Goal: Register for event/course

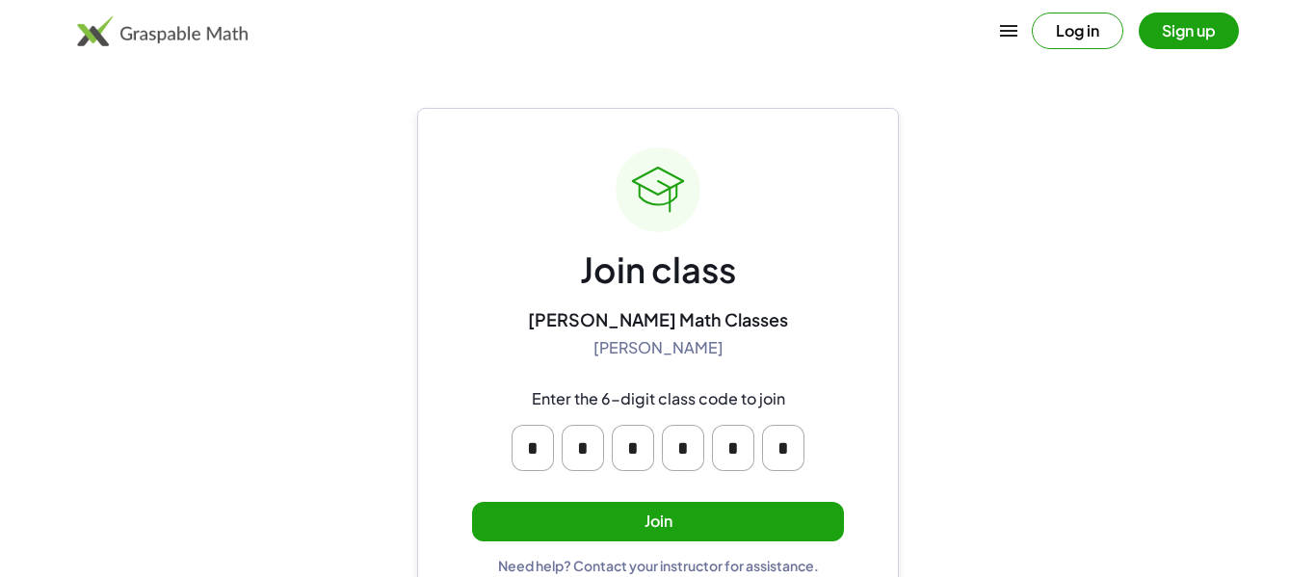
scroll to position [37, 0]
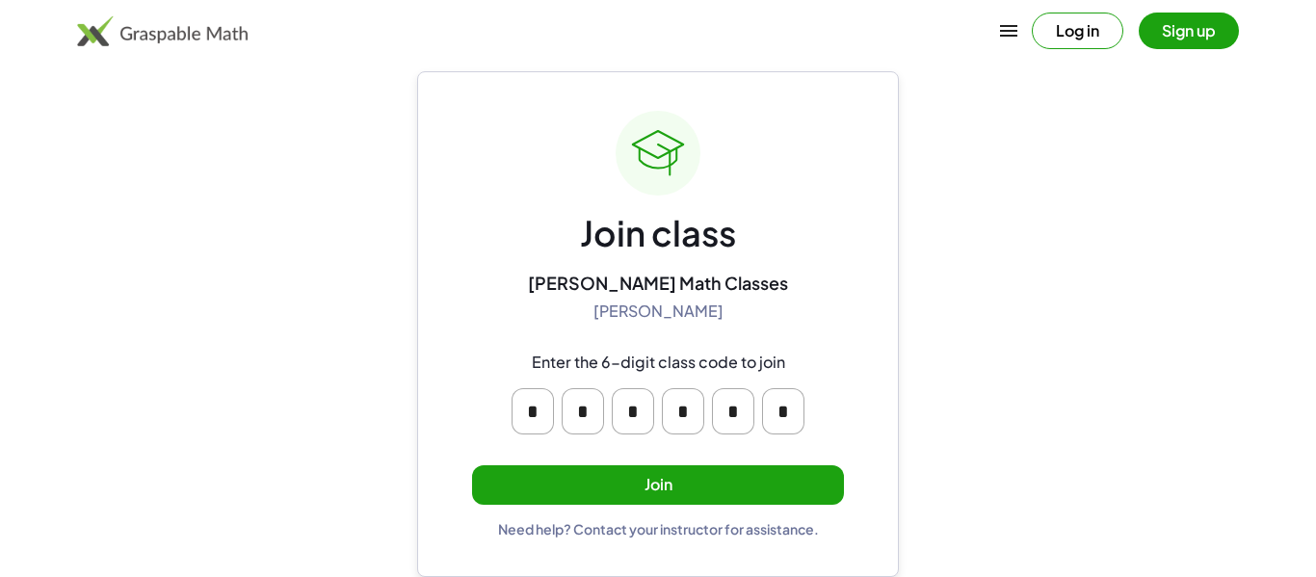
click at [808, 484] on button "Join" at bounding box center [658, 484] width 372 height 39
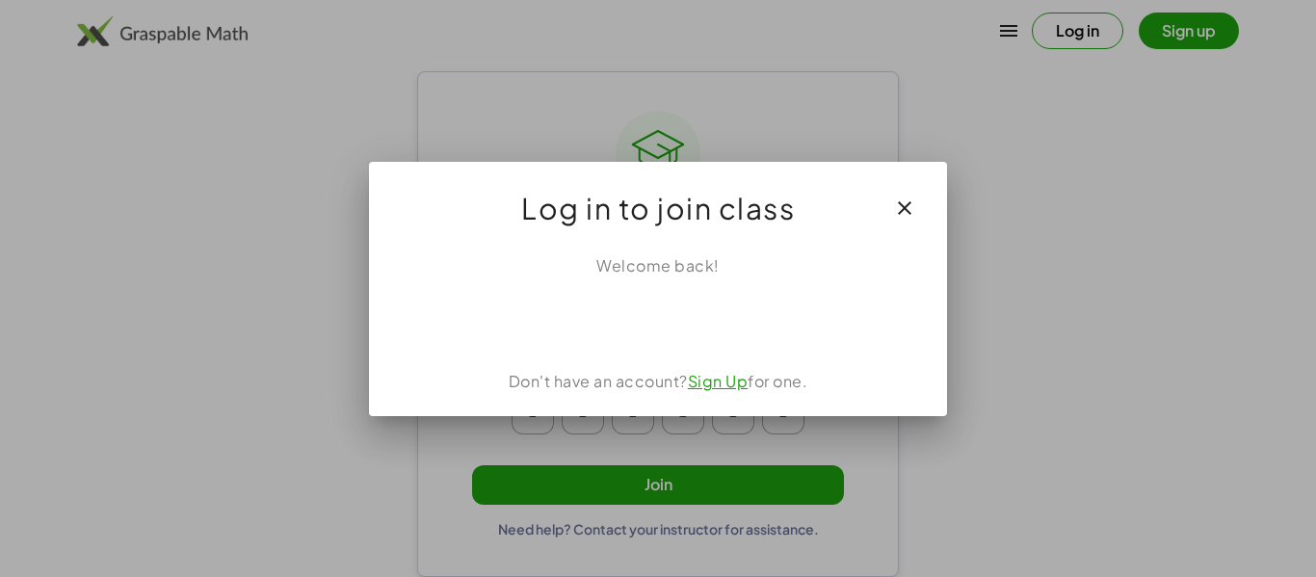
click at [941, 191] on div "Log in to join class" at bounding box center [658, 200] width 578 height 77
click at [906, 209] on icon "button" at bounding box center [904, 207] width 23 height 23
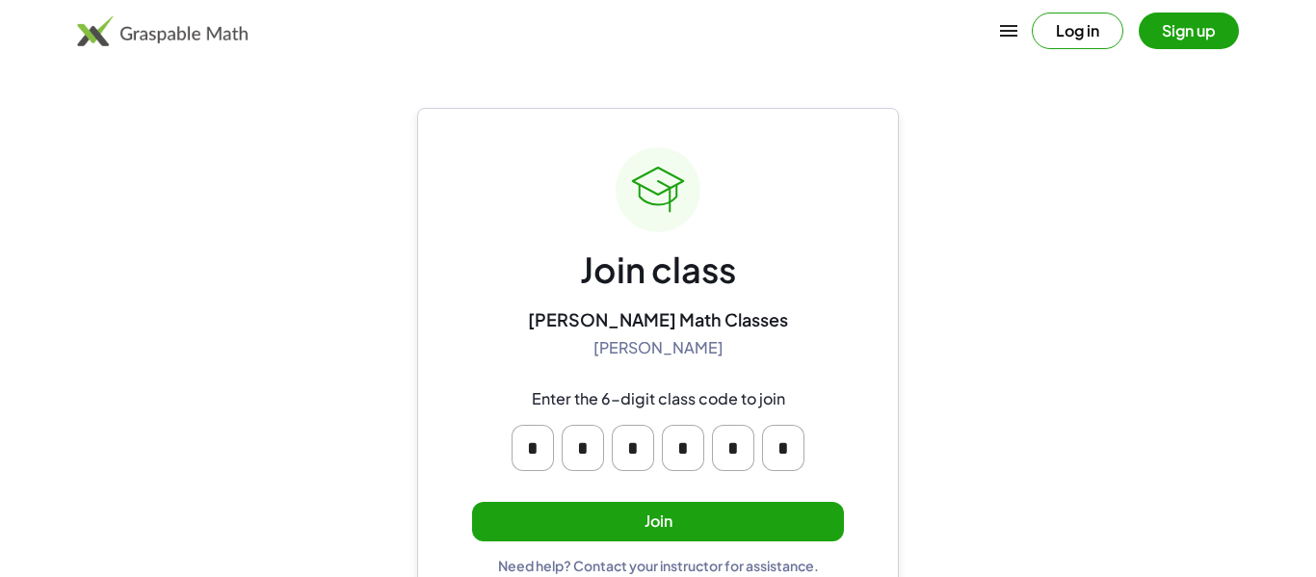
scroll to position [37, 0]
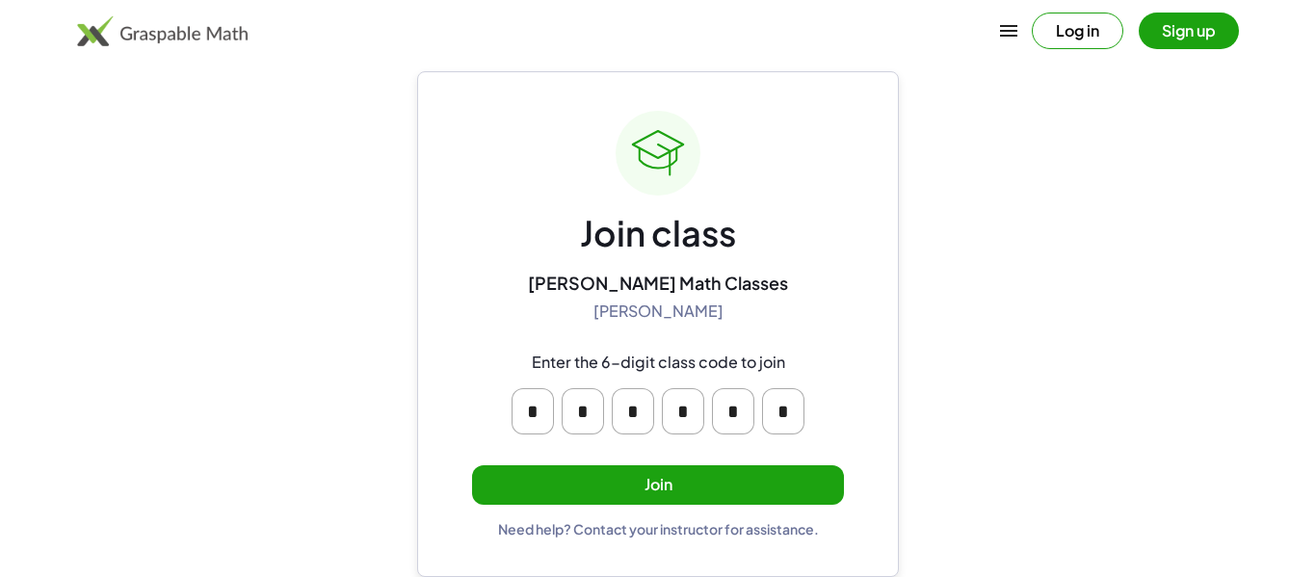
click at [778, 502] on button "Join" at bounding box center [658, 484] width 372 height 39
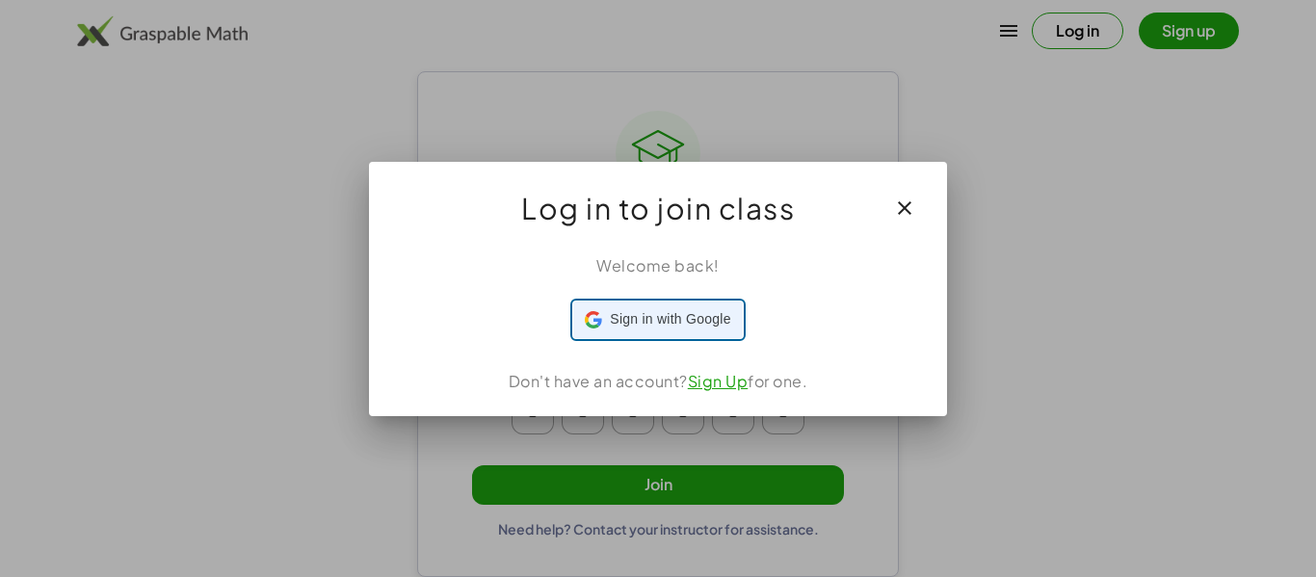
click at [723, 322] on span "Sign in with Google" at bounding box center [670, 319] width 120 height 20
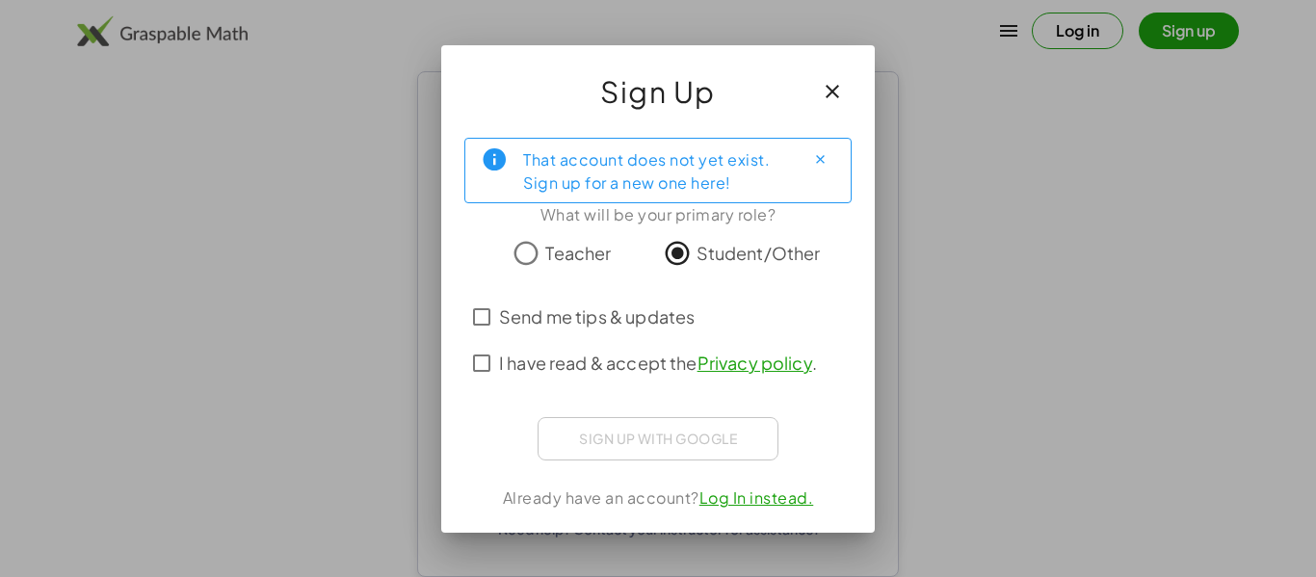
click at [584, 323] on span "Send me tips & updates" at bounding box center [597, 316] width 196 height 26
click at [542, 353] on span "I have read & accept the Privacy policy ." at bounding box center [658, 363] width 318 height 26
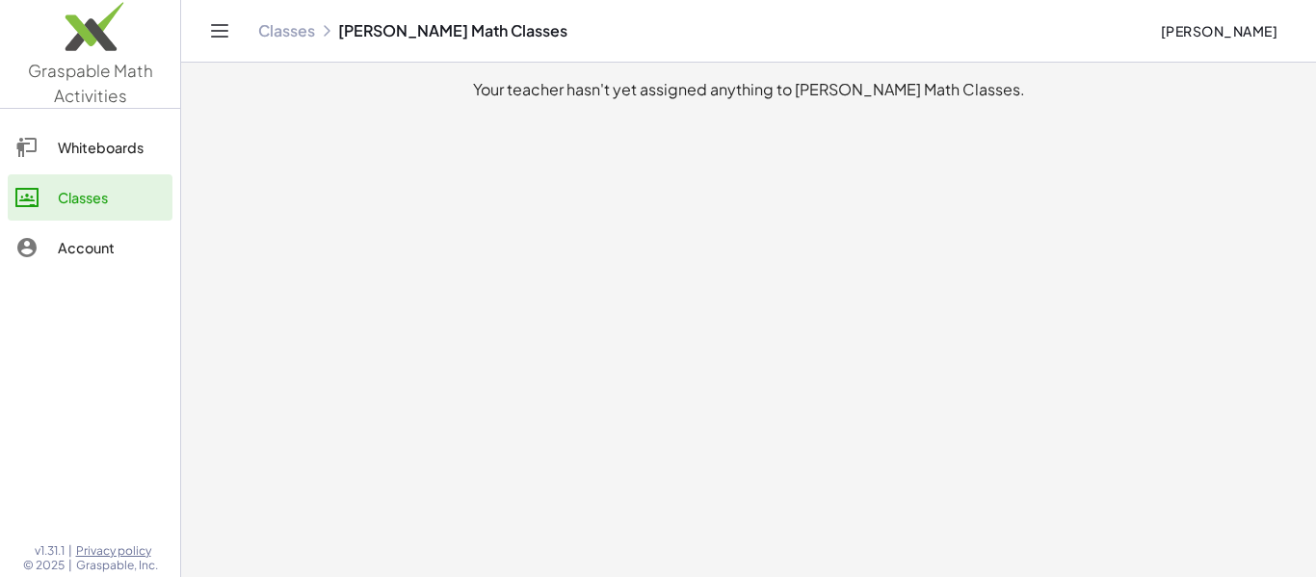
click at [85, 157] on div "Whiteboards" at bounding box center [111, 147] width 107 height 23
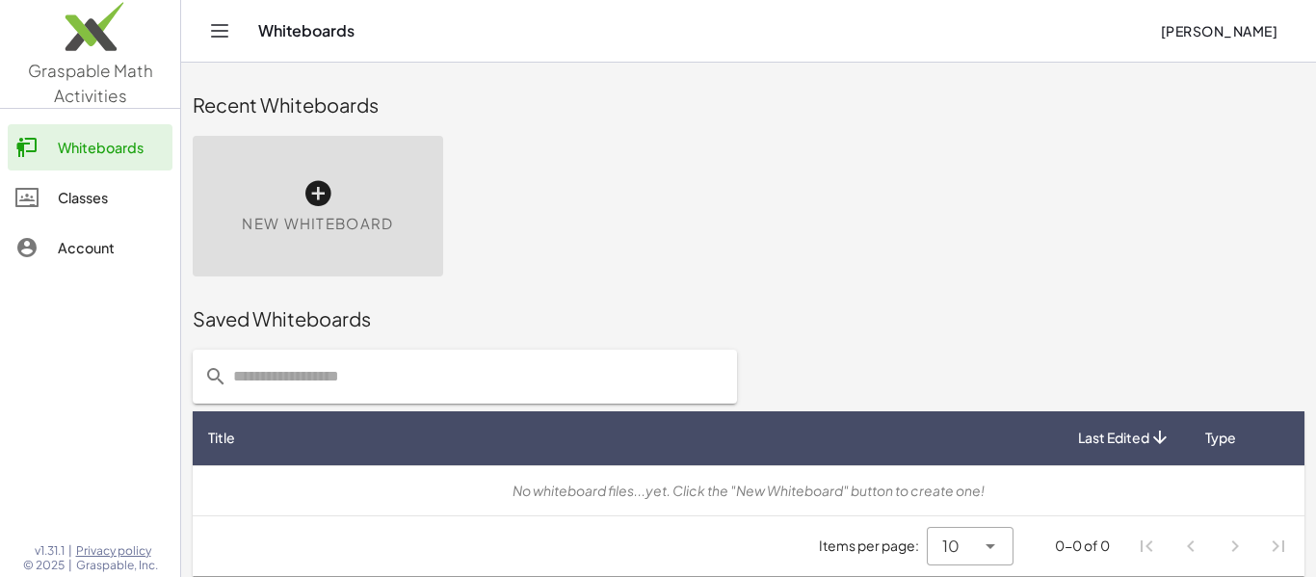
scroll to position [11, 0]
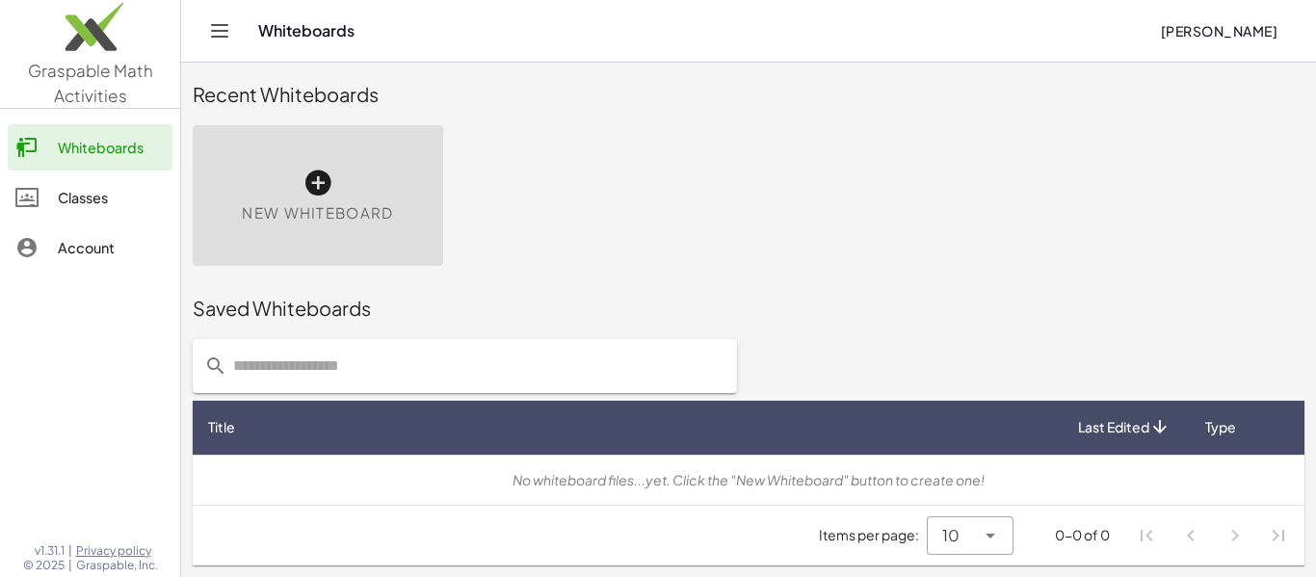
click at [63, 204] on div "Classes" at bounding box center [111, 197] width 107 height 23
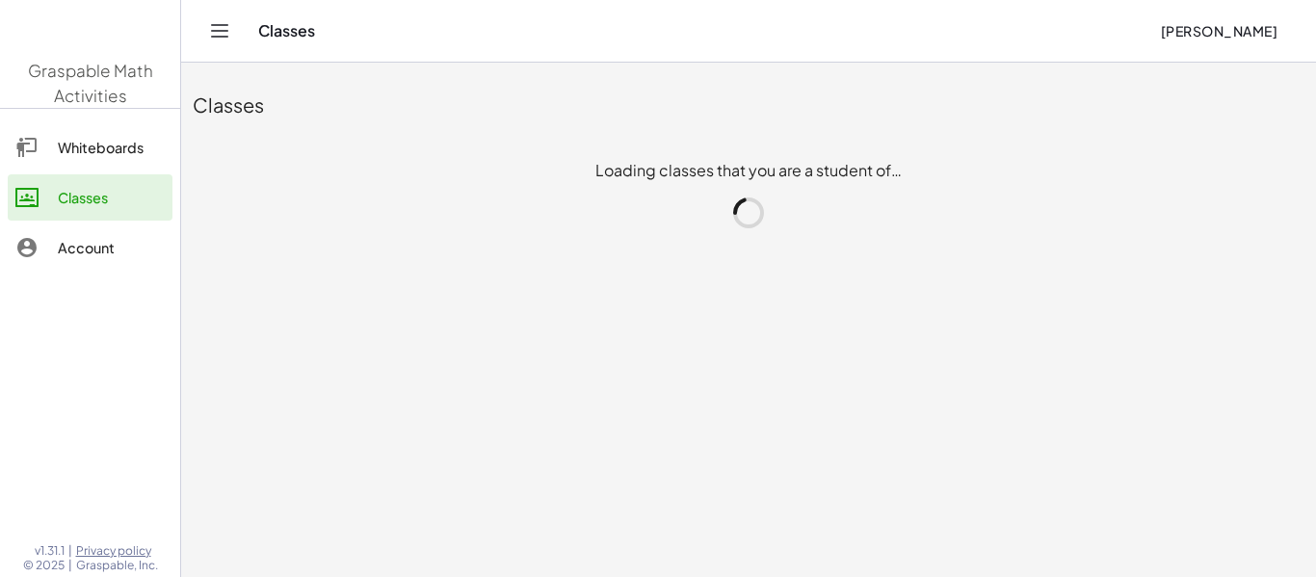
click at [54, 257] on div at bounding box center [36, 247] width 42 height 23
